Goal: Check status: Check status

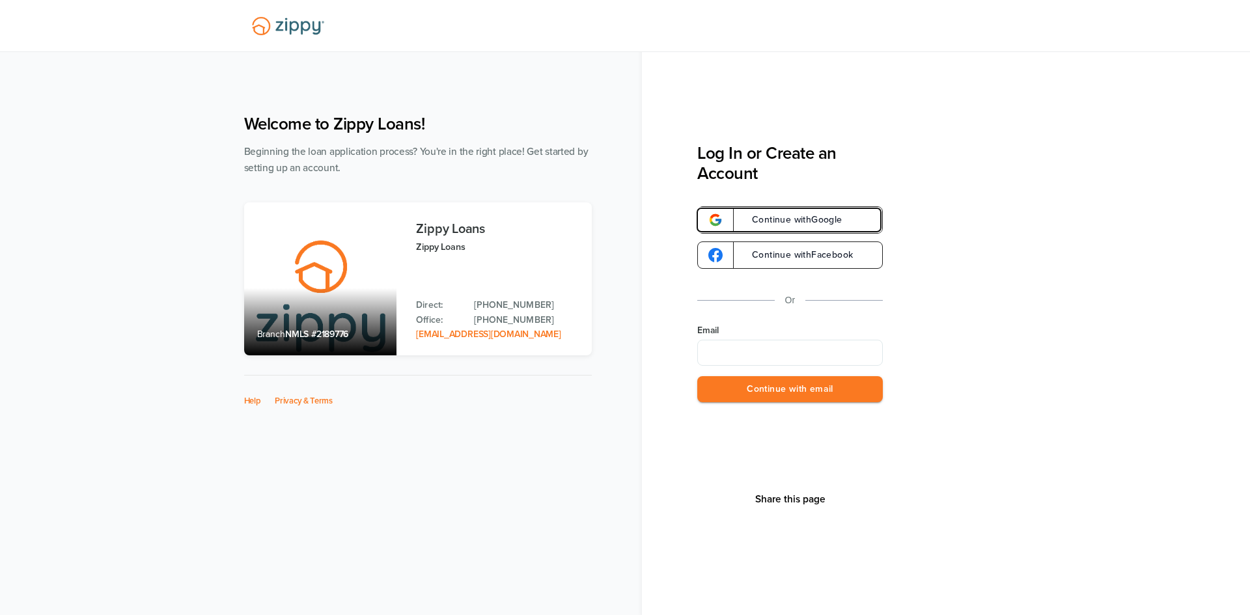
click at [777, 217] on span "Continue with Google" at bounding box center [791, 219] width 104 height 9
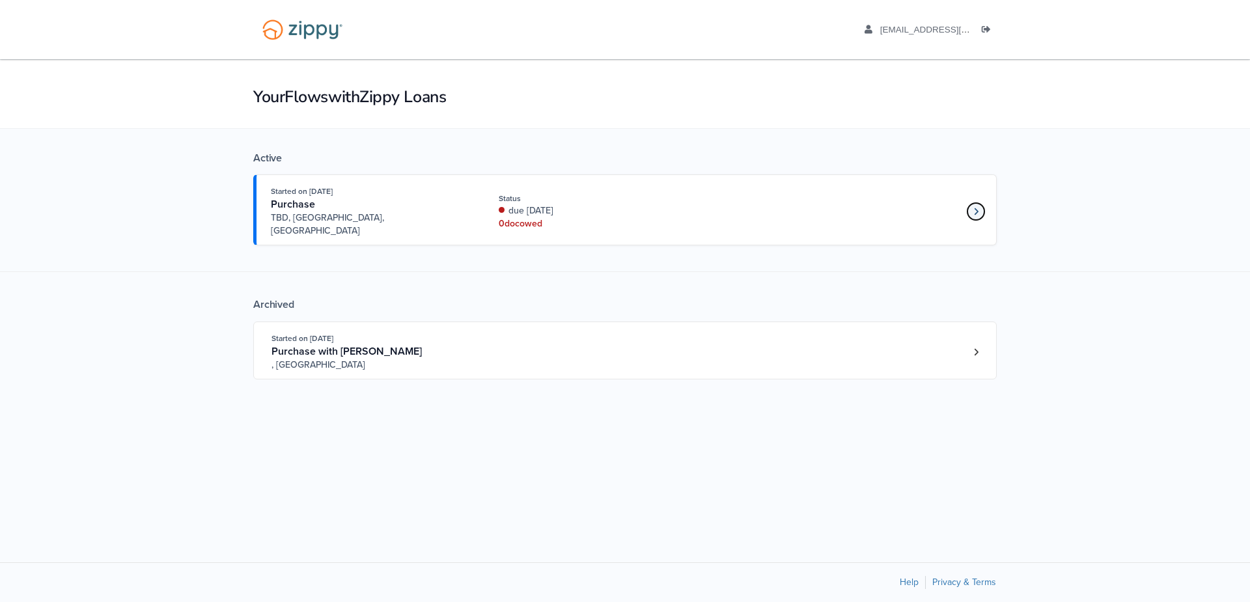
click at [979, 202] on link "Loan number 4249684" at bounding box center [976, 212] width 20 height 20
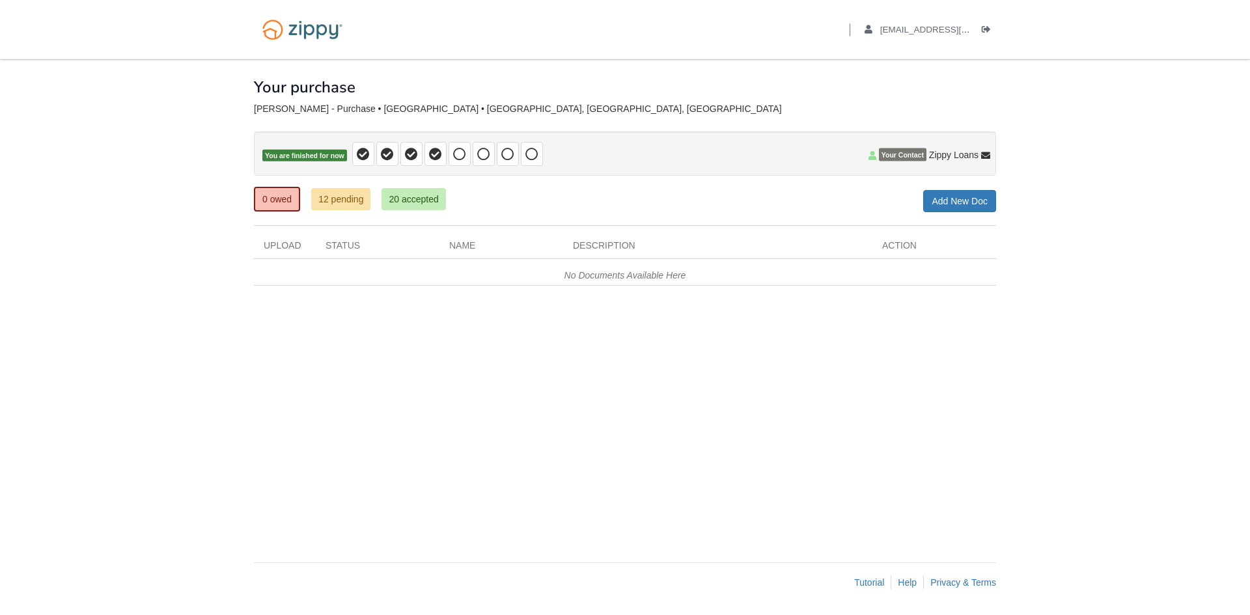
click at [881, 152] on span "Your Contact" at bounding box center [903, 154] width 48 height 13
click at [875, 155] on icon at bounding box center [872, 155] width 8 height 9
click at [889, 157] on span "Your Contact" at bounding box center [903, 154] width 48 height 13
click at [963, 126] on link "[EMAIL_ADDRESS][DOMAIN_NAME]" at bounding box center [949, 131] width 70 height 20
click at [976, 335] on div "× × × Pending Add Document Notice document will be included in the email sent t…" at bounding box center [625, 304] width 742 height 490
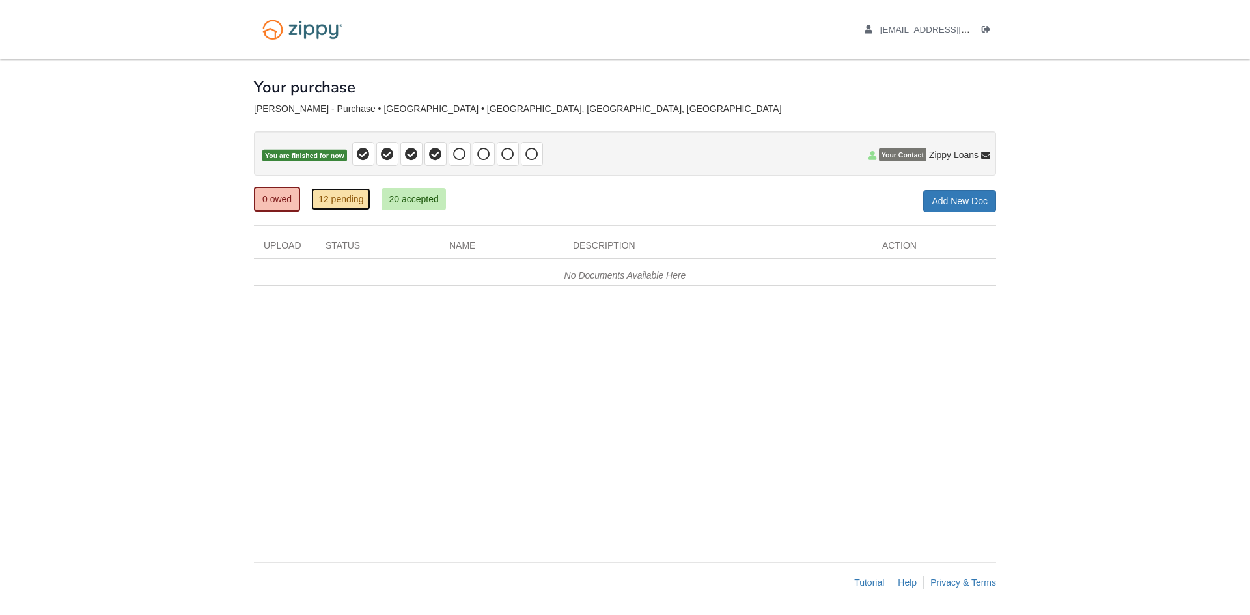
click at [354, 199] on link "12 pending" at bounding box center [340, 199] width 59 height 22
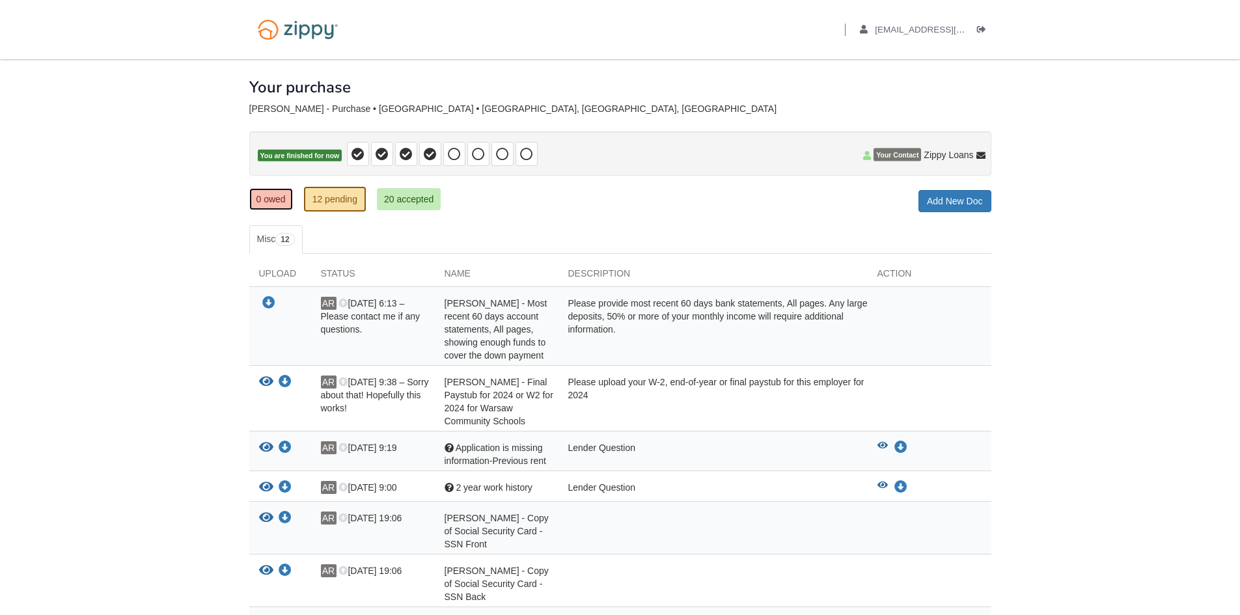
click at [275, 204] on link "0 owed" at bounding box center [271, 199] width 44 height 22
